Goal: Go to known website: Access a specific website the user already knows

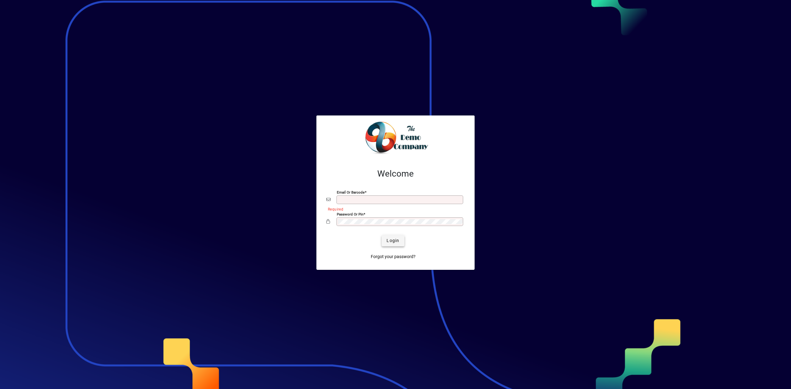
type input "**********"
click at [398, 239] on span "Login" at bounding box center [393, 241] width 13 height 6
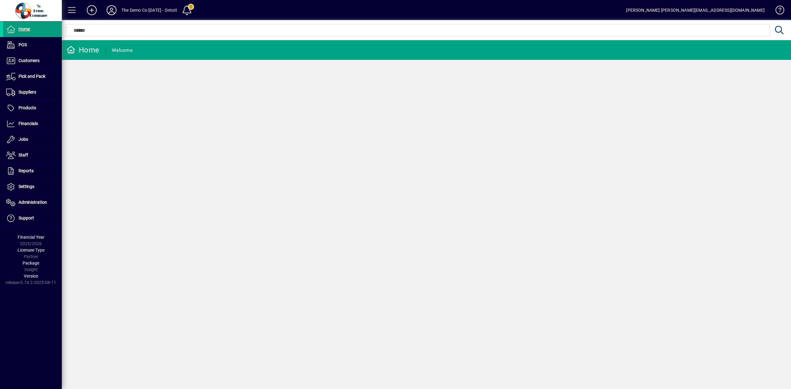
click at [108, 11] on icon at bounding box center [111, 10] width 12 height 10
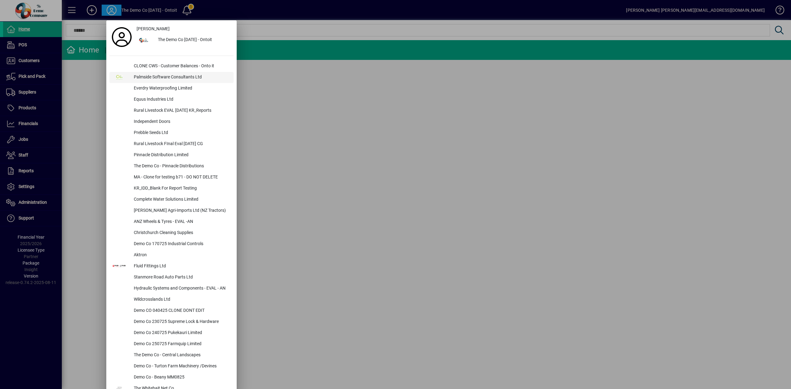
click at [149, 76] on div "Palmside Software Consultants Ltd" at bounding box center [181, 77] width 105 height 11
